Goal: Use online tool/utility: Use online tool/utility

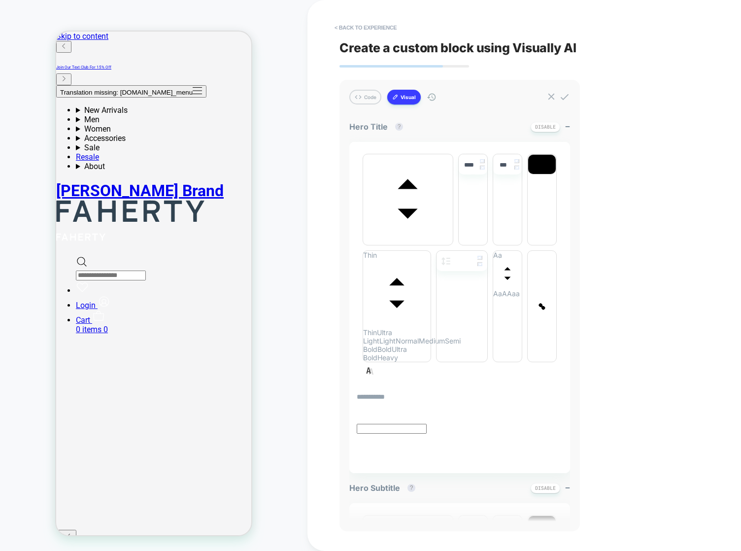
click at [273, 242] on div "CUSTOM Theme: MAIN" at bounding box center [153, 275] width 307 height 531
click at [100, 233] on button "Visual" at bounding box center [79, 237] width 41 height 9
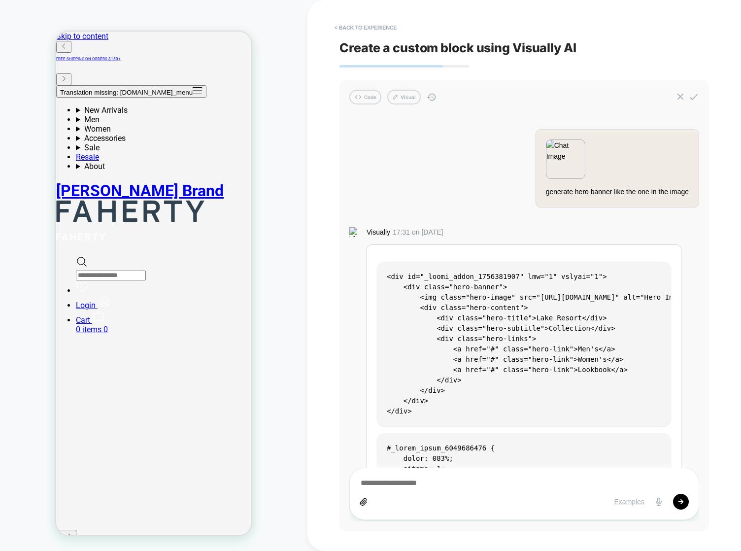
drag, startPoint x: 402, startPoint y: 96, endPoint x: 368, endPoint y: 38, distance: 66.6
click at [100, 233] on button "Visual" at bounding box center [79, 237] width 41 height 9
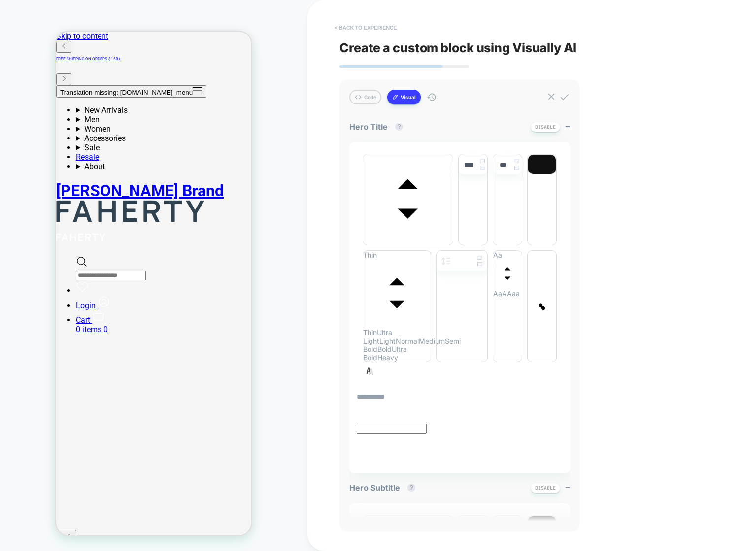
click at [66, 214] on button "< Back to experience" at bounding box center [52, 218] width 27 height 9
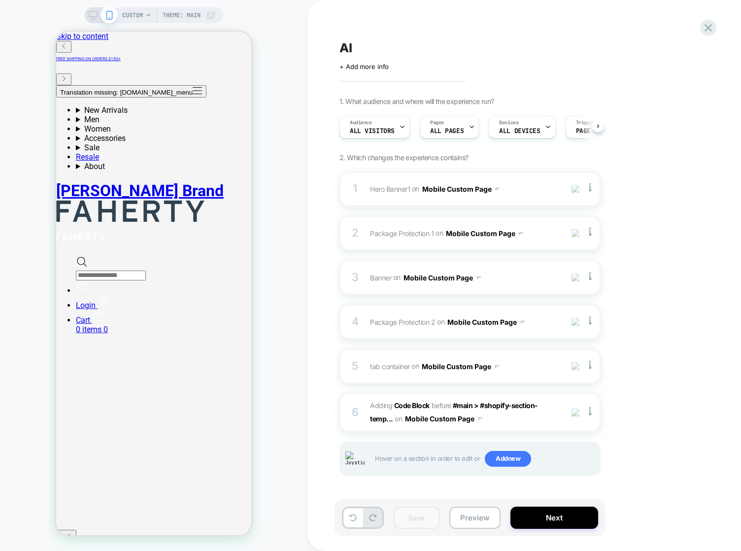
scroll to position [0, 0]
click at [270, 321] on div "CUSTOM Theme: MAIN" at bounding box center [153, 275] width 307 height 531
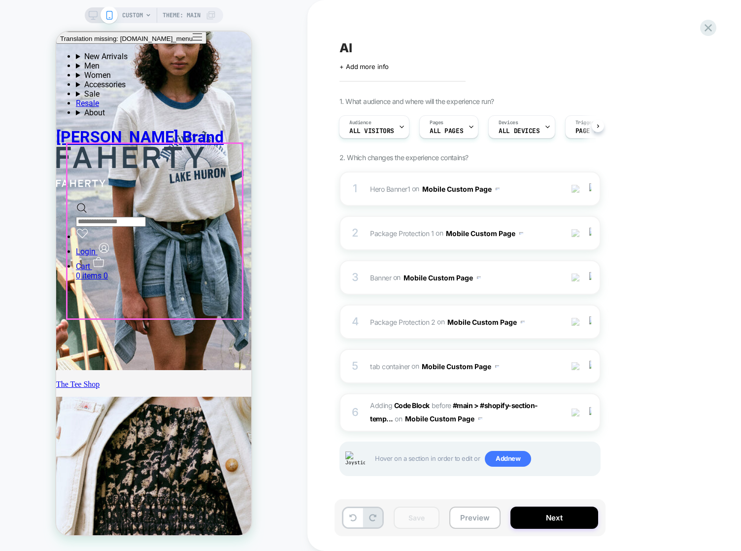
scroll to position [2016, 0]
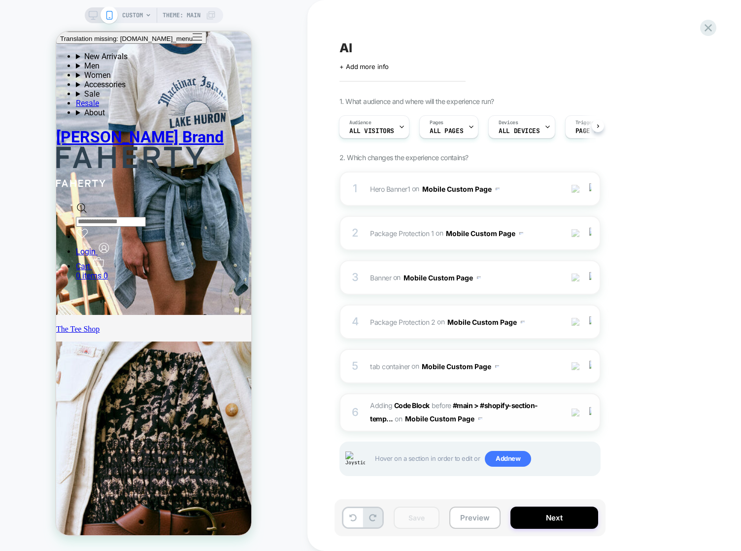
click at [502, 418] on span "Adding Code Block BEFORE #main > #shopify-section-temp... #main > #shopify-sect…" at bounding box center [464, 412] width 188 height 27
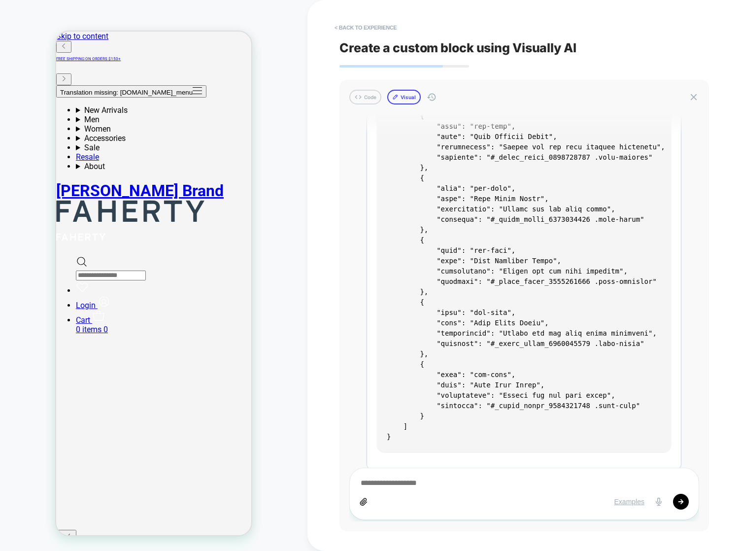
scroll to position [1931, 0]
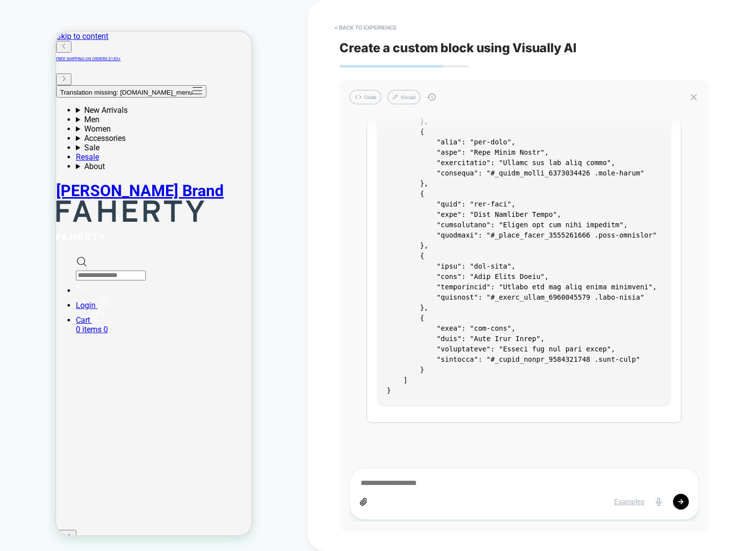
drag, startPoint x: 116, startPoint y: 146, endPoint x: 336, endPoint y: 122, distance: 221.4
click at [371, 29] on button "< Back to experience" at bounding box center [365, 28] width 72 height 16
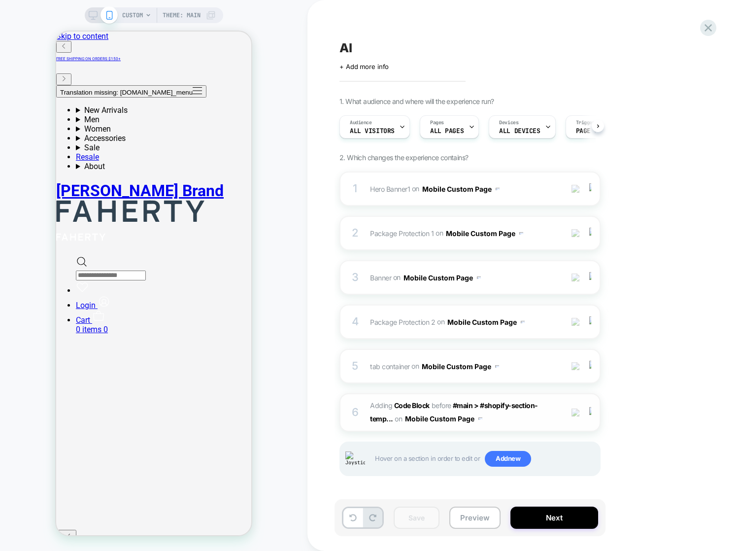
scroll to position [0, 0]
click at [383, 407] on span "Adding Code Block" at bounding box center [400, 405] width 60 height 8
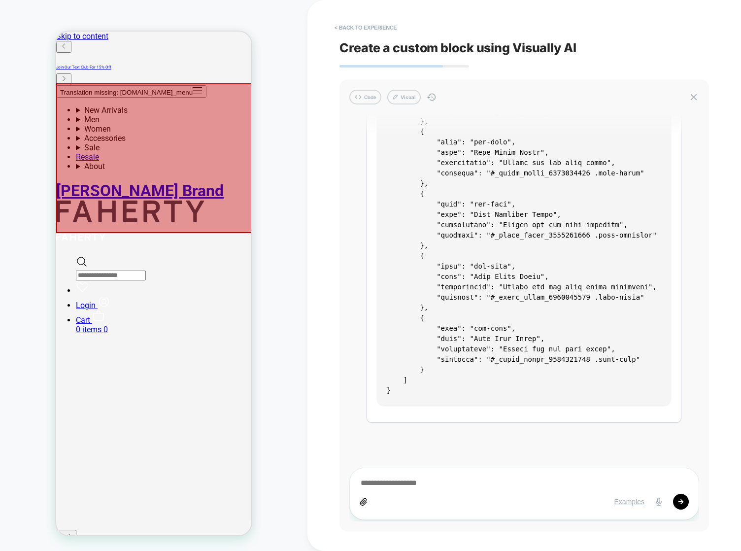
scroll to position [1931, 0]
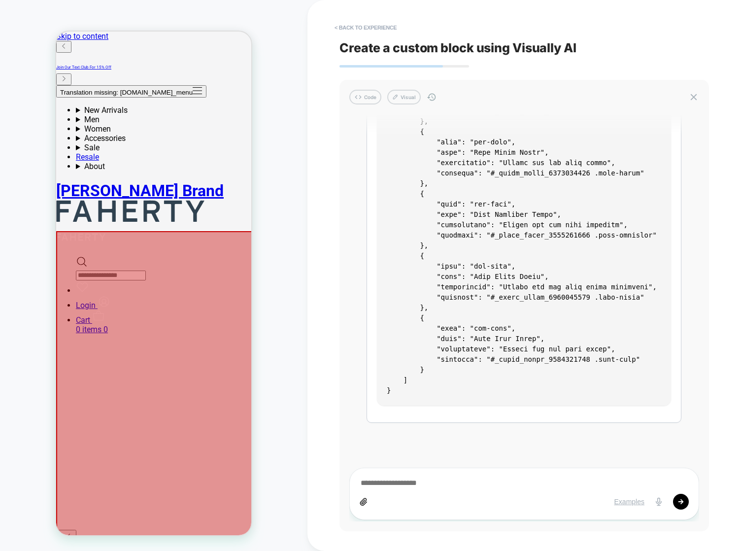
click at [125, 298] on div at bounding box center [154, 405] width 197 height 349
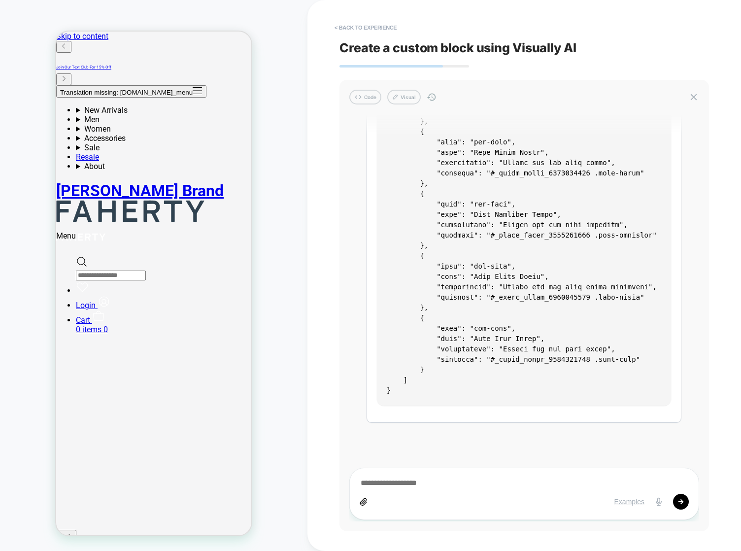
click at [125, 298] on div "Menu" at bounding box center [153, 404] width 195 height 347
click at [399, 93] on button "Visual" at bounding box center [403, 97] width 33 height 15
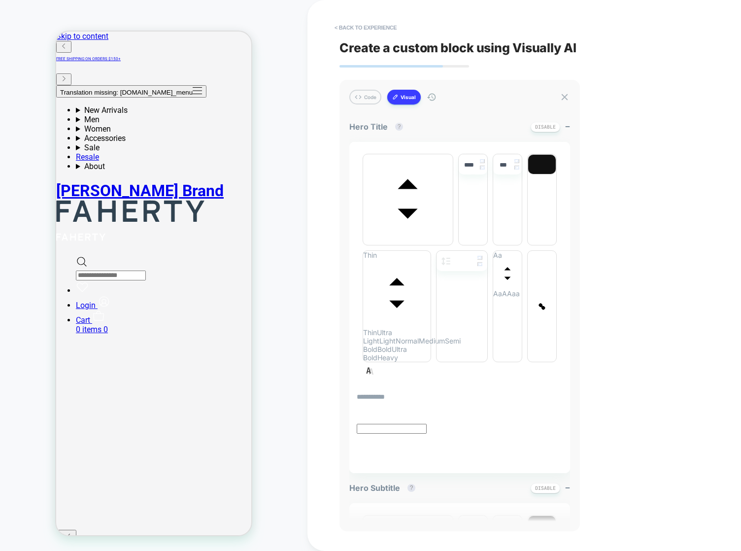
click at [414, 95] on button "Visual" at bounding box center [403, 97] width 33 height 15
type textarea "*"
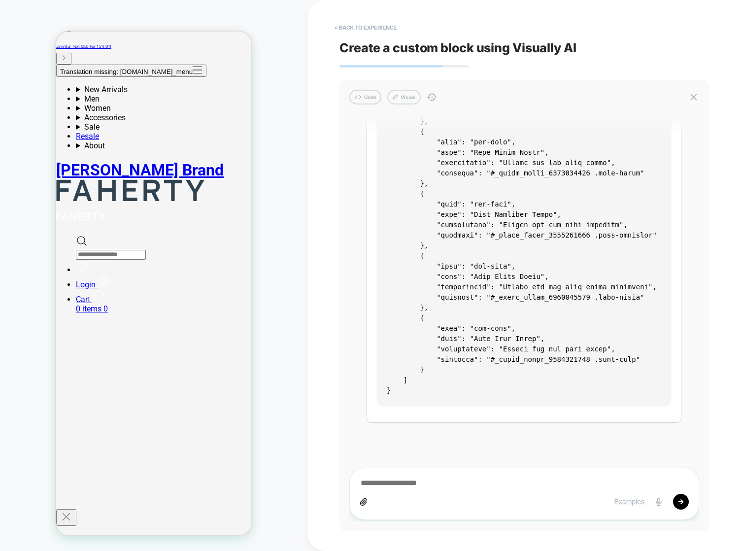
scroll to position [0, 0]
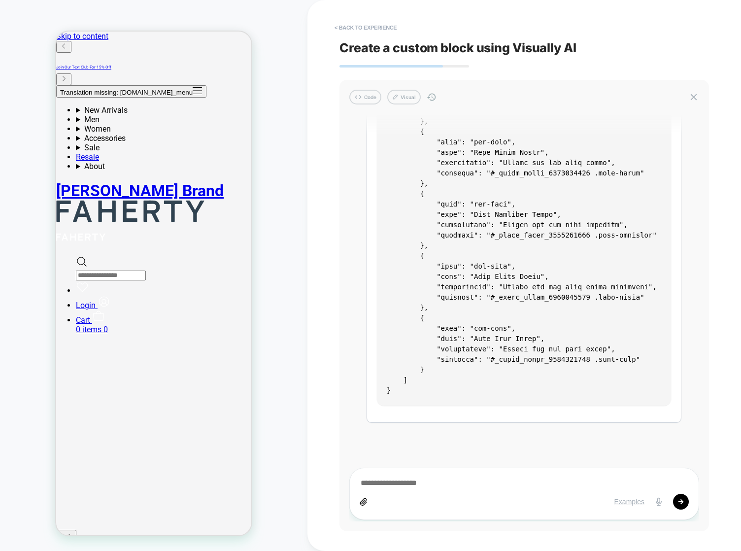
click at [79, 205] on div "< Back to experience Create a custom block using Visually AI Code Visual genera…" at bounding box center [69, 209] width 20 height 9
